Goal: Task Accomplishment & Management: Complete application form

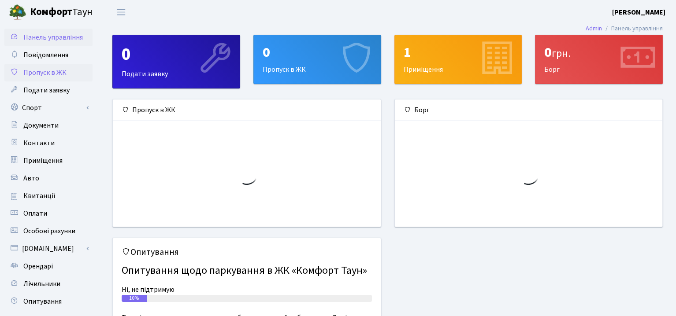
click at [56, 77] on span "Пропуск в ЖК" at bounding box center [44, 73] width 43 height 10
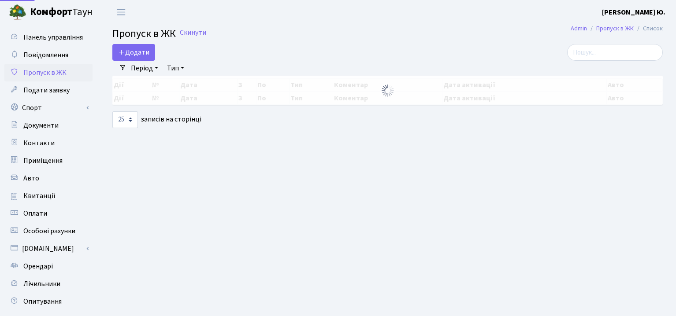
select select "25"
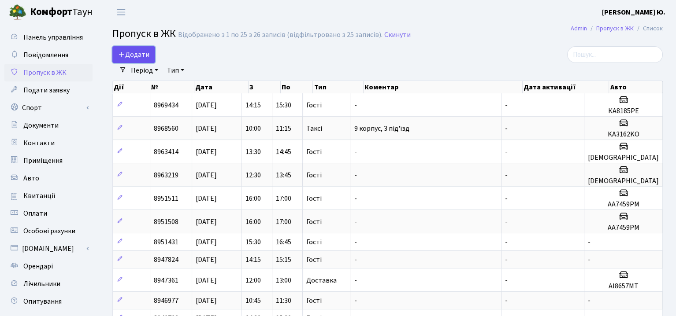
click at [151, 55] on link "Додати" at bounding box center [133, 54] width 43 height 17
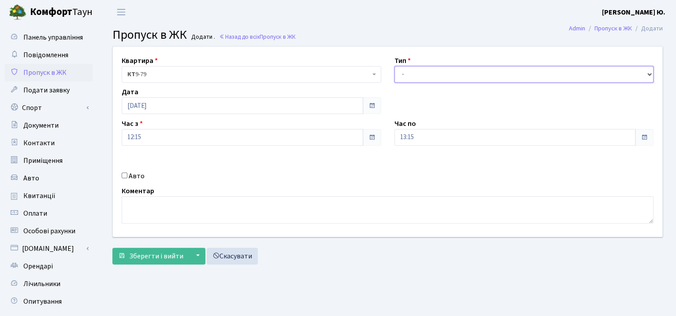
click at [410, 67] on select "- Доставка Таксі Гості Сервіс" at bounding box center [524, 74] width 260 height 17
select select "3"
click at [394, 66] on select "- Доставка Таксі Гості Сервіс" at bounding box center [524, 74] width 260 height 17
click at [138, 176] on label "Авто" at bounding box center [137, 176] width 16 height 11
click at [127, 176] on input "Авто" at bounding box center [125, 176] width 6 height 6
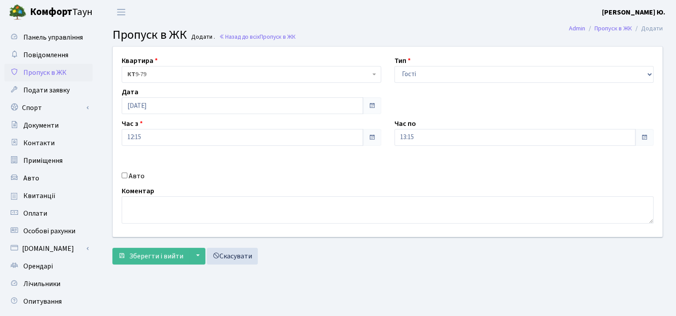
checkbox input "true"
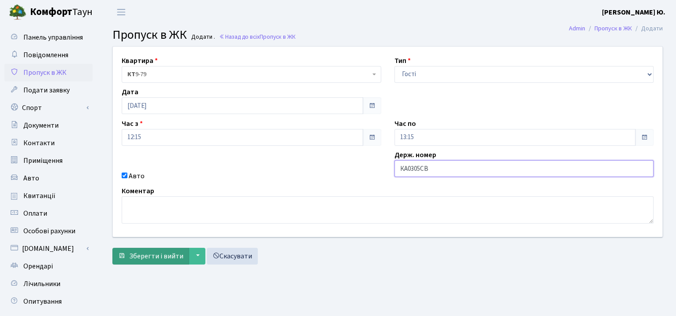
type input "КА0305СВ"
click at [155, 255] on span "Зберегти і вийти" at bounding box center [156, 257] width 54 height 10
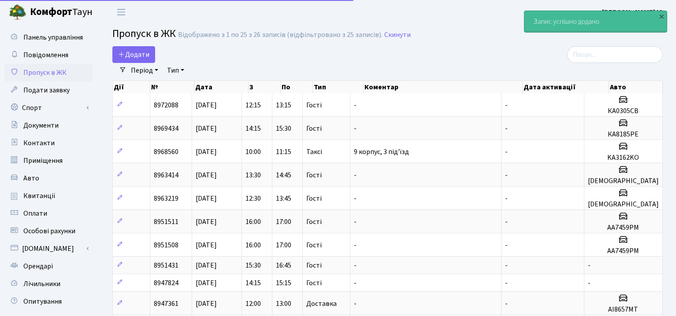
select select "25"
